Goal: Complete application form

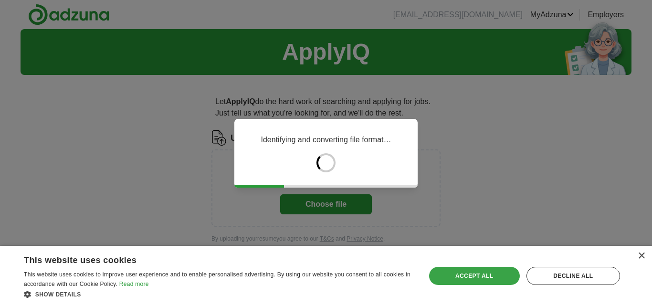
click at [454, 272] on div "Accept all" at bounding box center [474, 276] width 91 height 18
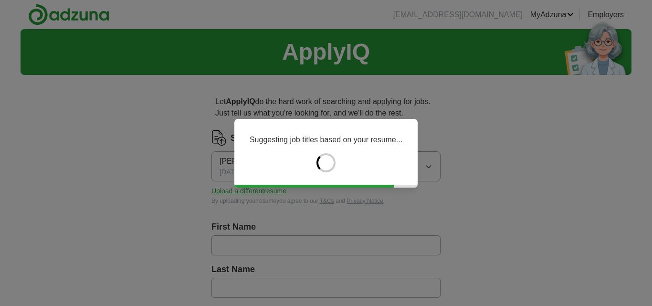
type input "*********"
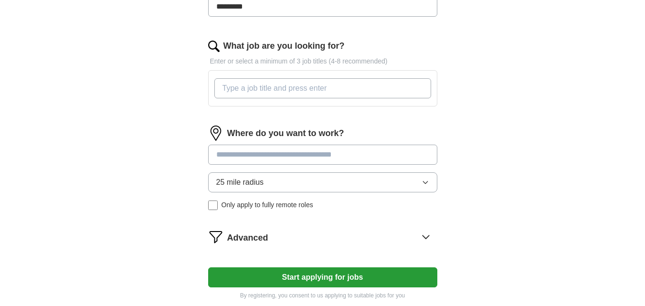
scroll to position [286, 0]
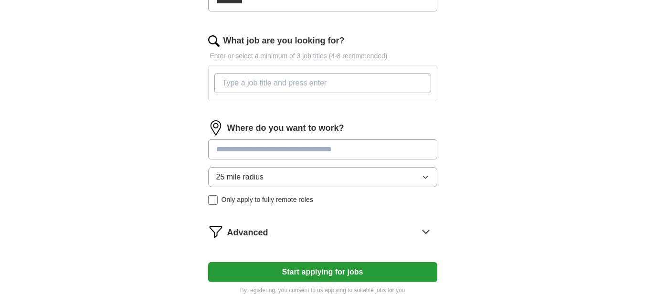
click at [300, 272] on button "Start applying for jobs" at bounding box center [322, 272] width 229 height 20
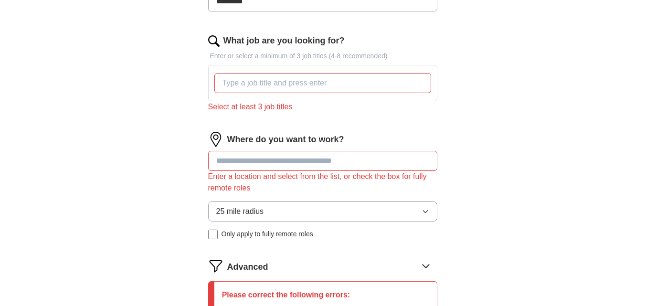
click at [247, 160] on input at bounding box center [322, 161] width 229 height 20
type input "**********"
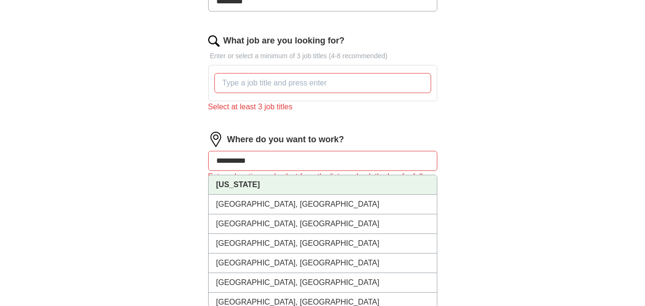
click at [257, 191] on li "[US_STATE]" at bounding box center [323, 185] width 228 height 20
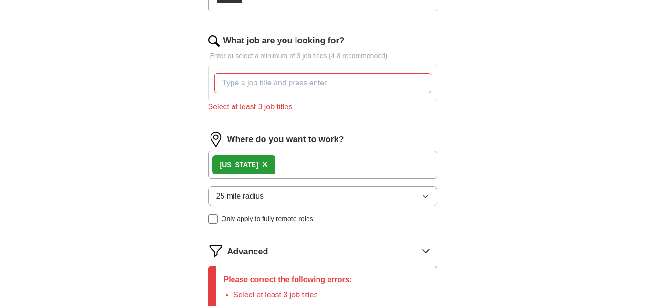
click at [256, 198] on span "25 mile radius" at bounding box center [240, 195] width 48 height 11
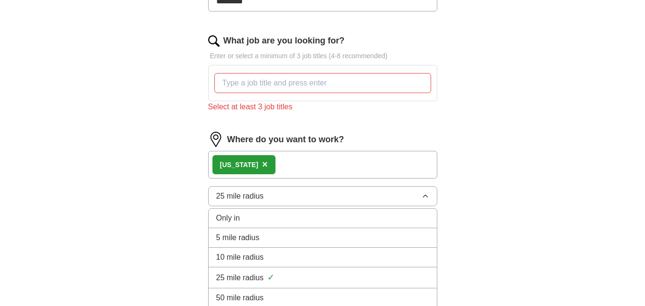
click at [260, 260] on span "10 mile radius" at bounding box center [240, 256] width 48 height 11
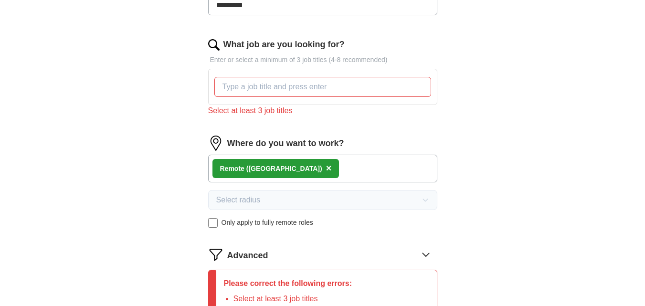
scroll to position [239, 0]
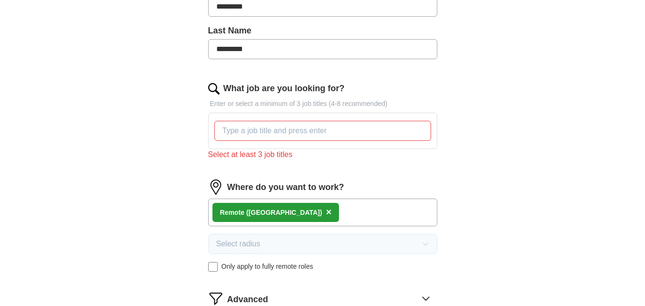
click at [256, 137] on input "What job are you looking for?" at bounding box center [322, 131] width 217 height 20
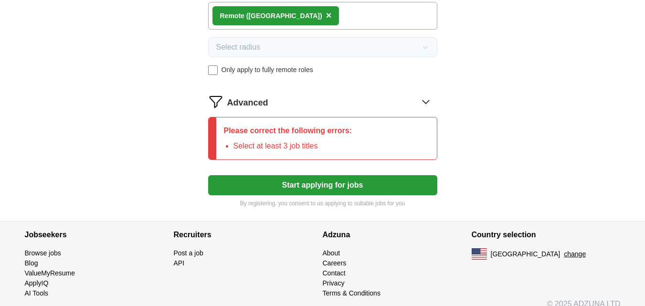
click at [311, 177] on button "Start applying for jobs" at bounding box center [322, 185] width 229 height 20
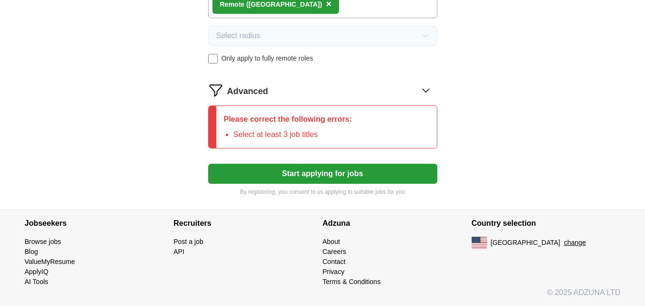
click at [311, 177] on button "Start applying for jobs" at bounding box center [322, 174] width 229 height 20
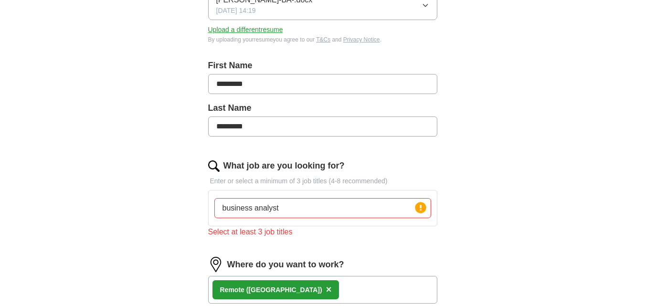
scroll to position [208, 0]
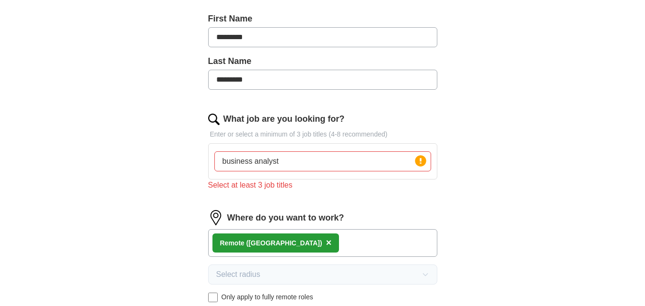
click at [308, 164] on input "business analyst" at bounding box center [322, 161] width 217 height 20
type input "business analyst,"
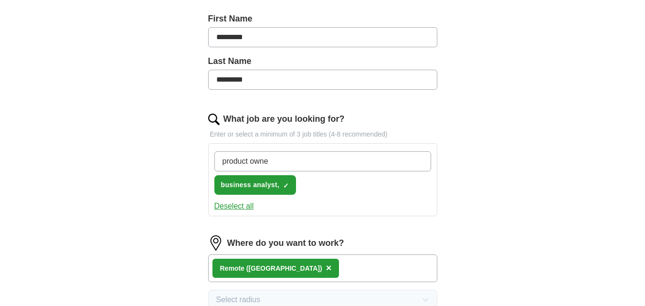
type input "product owner"
type input "sr business analyst"
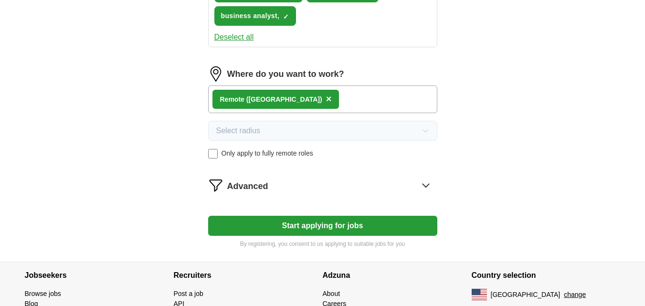
scroll to position [452, 0]
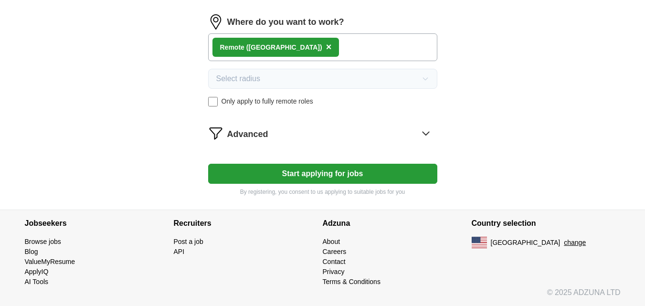
click at [321, 172] on button "Start applying for jobs" at bounding box center [322, 174] width 229 height 20
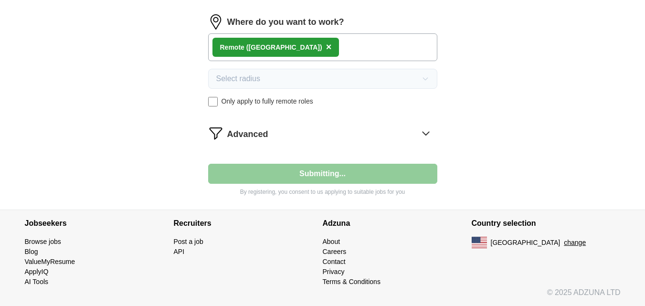
select select "**"
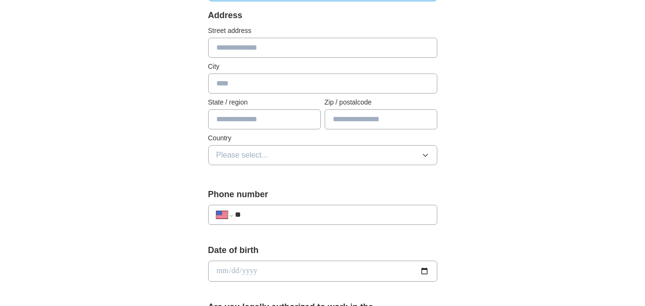
scroll to position [143, 0]
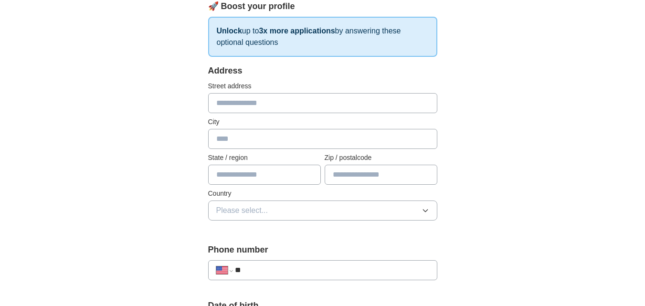
click at [280, 107] on input "text" at bounding box center [322, 103] width 229 height 20
type input "**********"
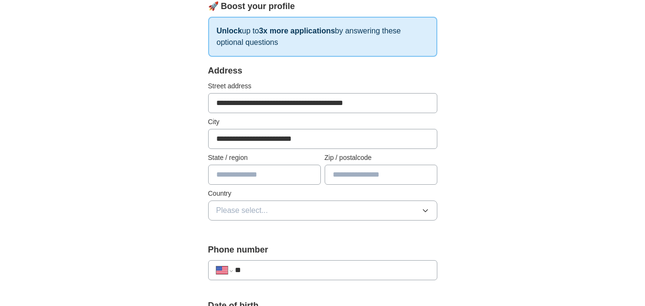
type input "**********"
type input "*****"
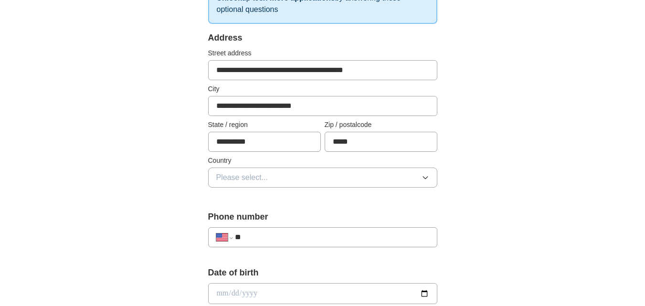
scroll to position [191, 0]
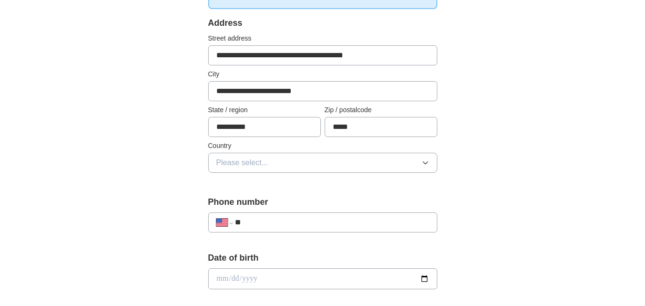
click at [288, 157] on button "Please select..." at bounding box center [322, 163] width 229 height 20
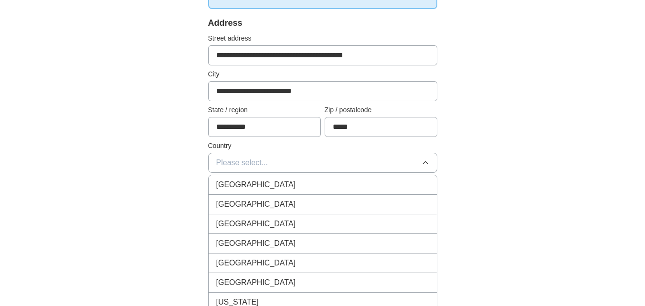
click at [279, 200] on div "[GEOGRAPHIC_DATA]" at bounding box center [322, 204] width 213 height 11
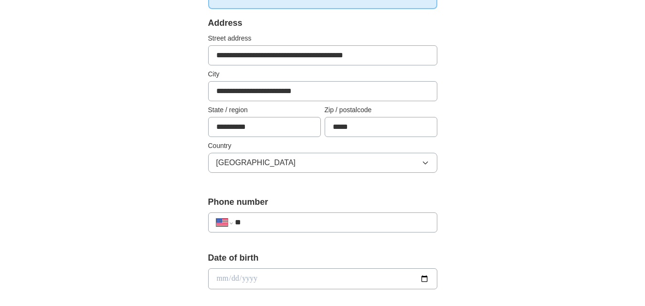
scroll to position [286, 0]
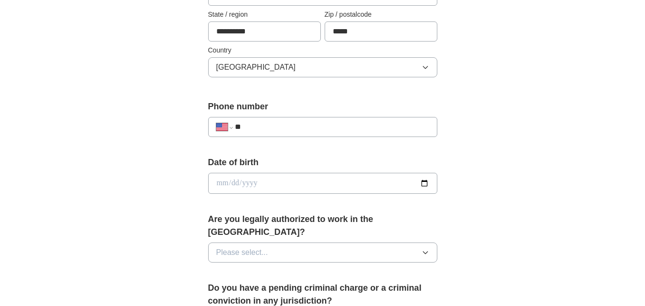
click at [298, 123] on input "**" at bounding box center [332, 126] width 194 height 11
paste input "**********"
type input "**********"
click at [244, 179] on input "date" at bounding box center [322, 183] width 229 height 21
click at [429, 185] on input "date" at bounding box center [322, 183] width 229 height 21
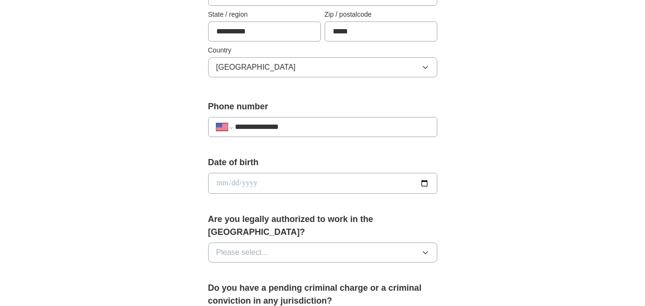
click at [425, 185] on input "date" at bounding box center [322, 183] width 229 height 21
click at [255, 186] on input "date" at bounding box center [322, 183] width 229 height 21
click at [220, 182] on input "date" at bounding box center [322, 183] width 229 height 21
type input "**********"
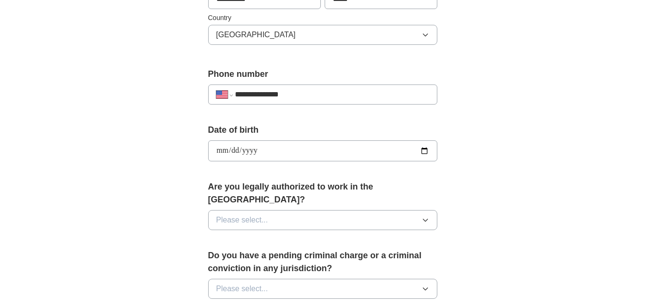
scroll to position [334, 0]
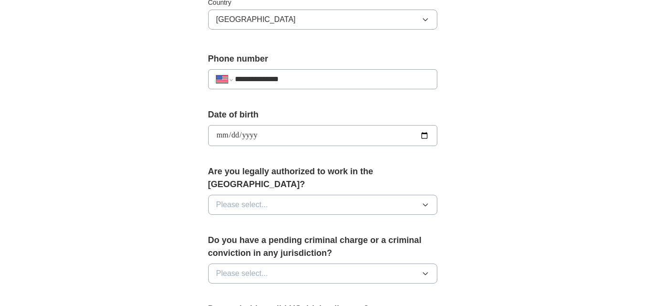
click at [285, 195] on button "Please select..." at bounding box center [322, 205] width 229 height 20
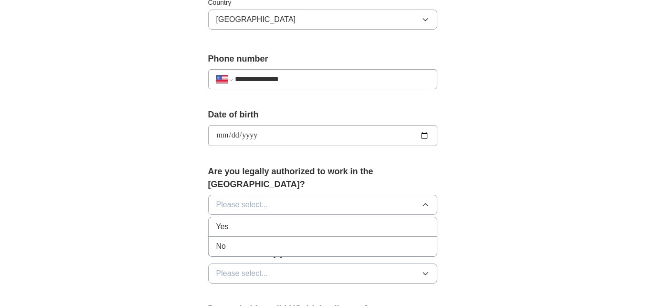
drag, startPoint x: 272, startPoint y: 216, endPoint x: 272, endPoint y: 225, distance: 8.6
click at [271, 221] on div "Yes" at bounding box center [322, 226] width 213 height 11
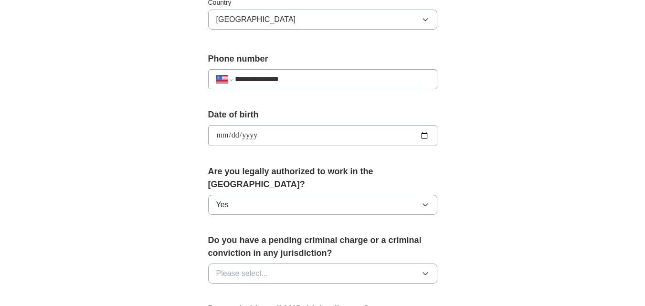
click at [267, 268] on span "Please select..." at bounding box center [242, 273] width 52 height 11
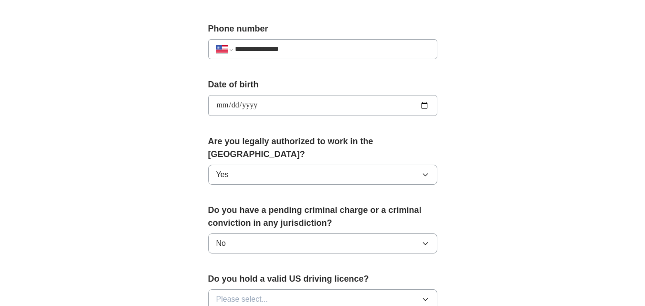
scroll to position [477, 0]
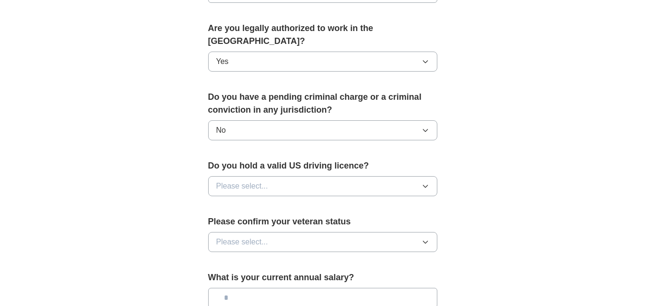
click at [280, 176] on button "Please select..." at bounding box center [322, 186] width 229 height 20
click at [258, 202] on div "Yes" at bounding box center [322, 207] width 213 height 11
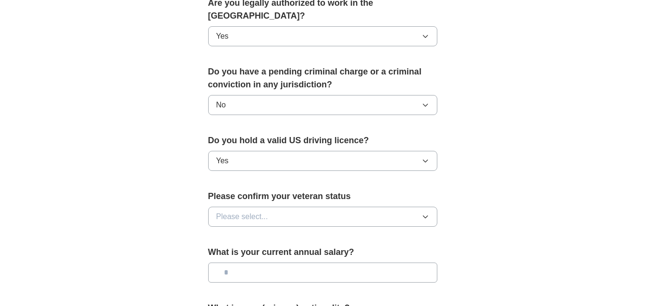
scroll to position [525, 0]
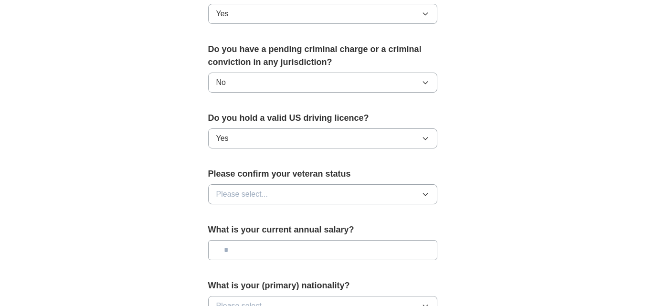
click at [282, 184] on button "Please select..." at bounding box center [322, 194] width 229 height 20
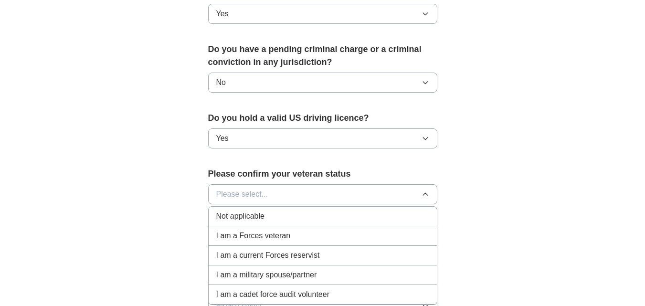
click at [262, 210] on span "Not applicable" at bounding box center [240, 215] width 48 height 11
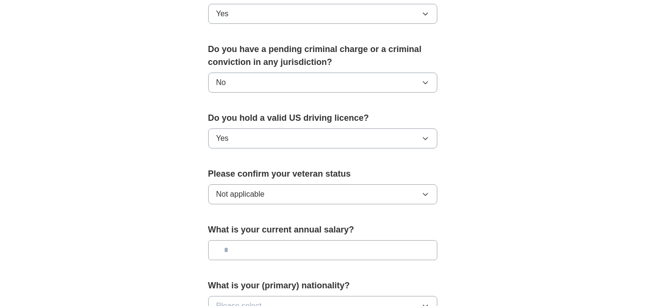
scroll to position [573, 0]
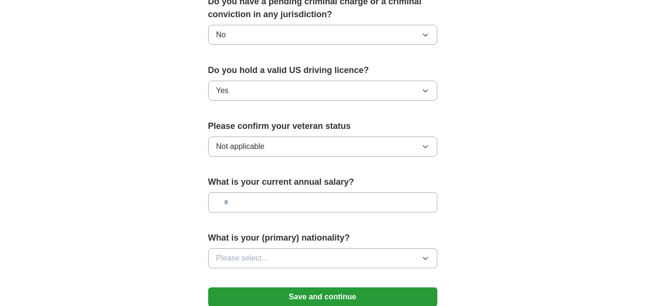
click at [270, 192] on input "text" at bounding box center [322, 202] width 229 height 20
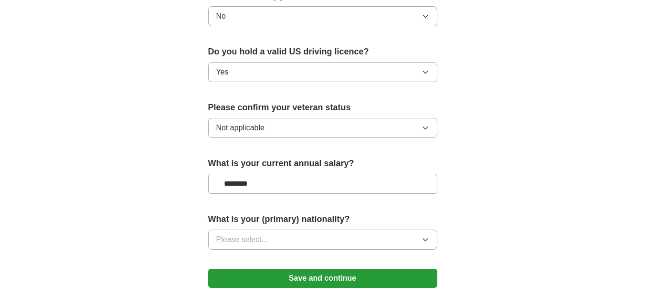
scroll to position [620, 0]
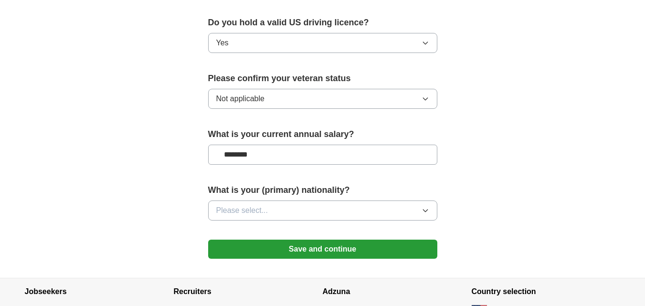
type input "********"
click at [260, 205] on span "Please select..." at bounding box center [242, 210] width 52 height 11
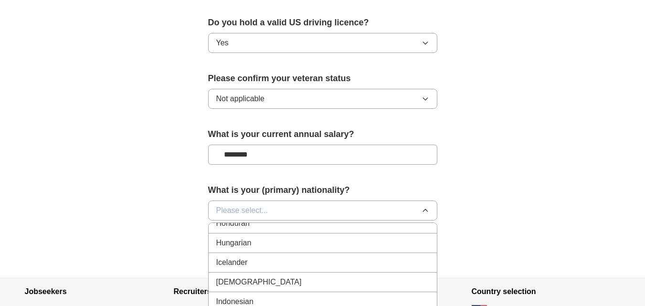
scroll to position [1527, 0]
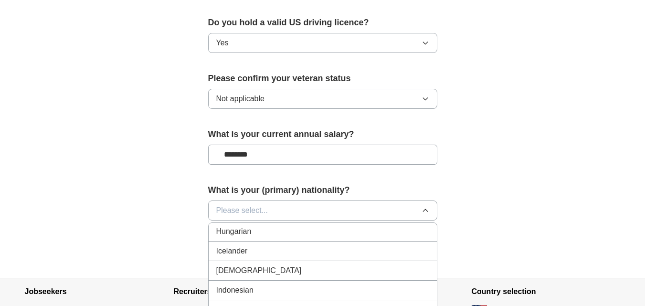
click at [312, 265] on div "[DEMOGRAPHIC_DATA]" at bounding box center [322, 270] width 213 height 11
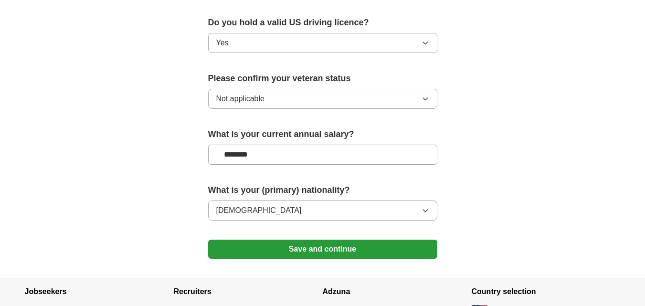
click at [340, 240] on button "Save and continue" at bounding box center [322, 249] width 229 height 19
